Goal: Navigation & Orientation: Find specific page/section

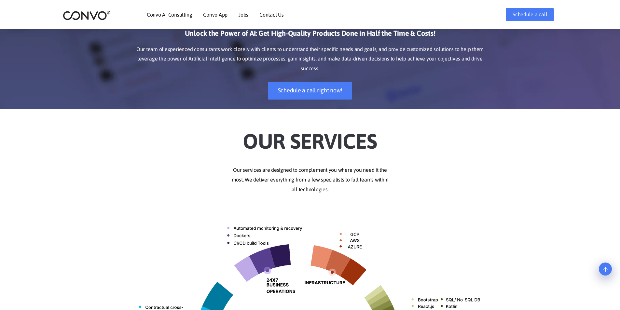
scroll to position [65, 0]
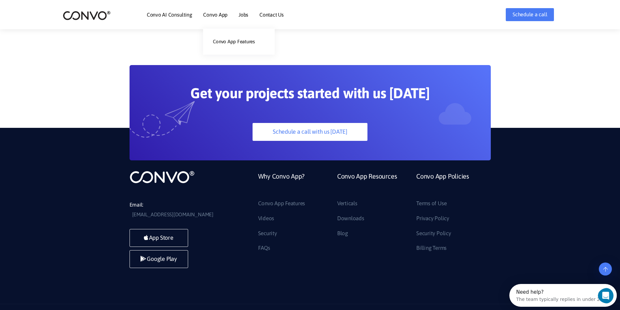
click at [214, 12] on link "Convo App" at bounding box center [215, 14] width 24 height 5
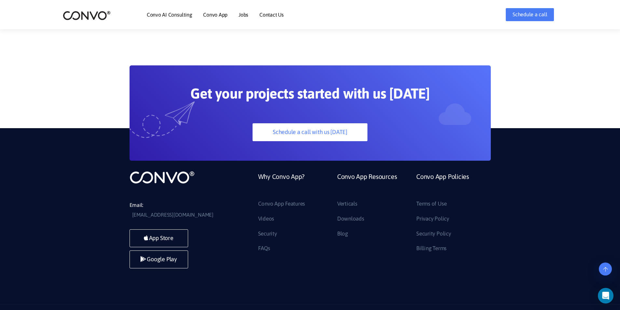
scroll to position [1816, 0]
